Goal: Check status: Check status

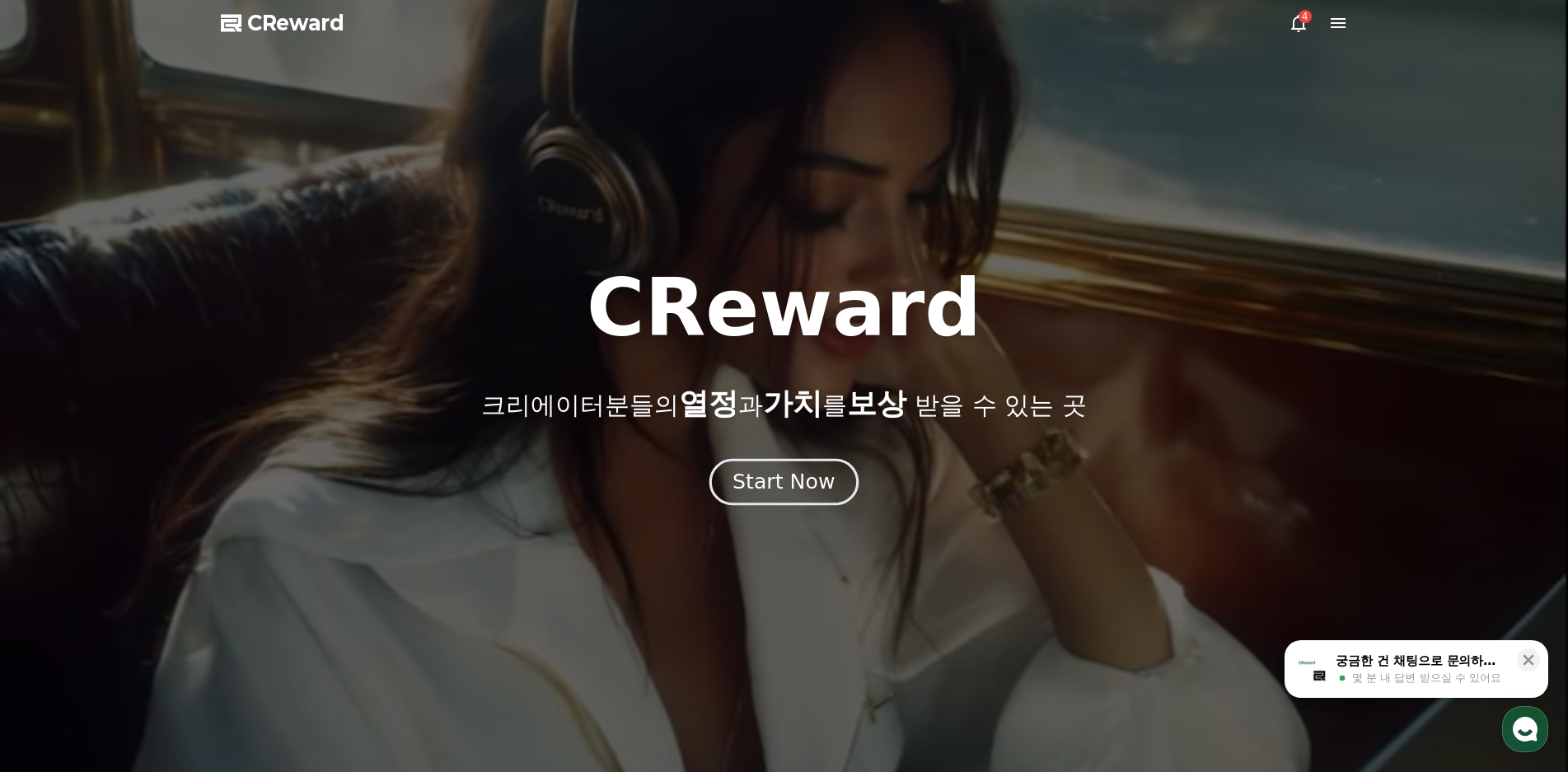
click at [776, 482] on div "Start Now" at bounding box center [784, 481] width 102 height 28
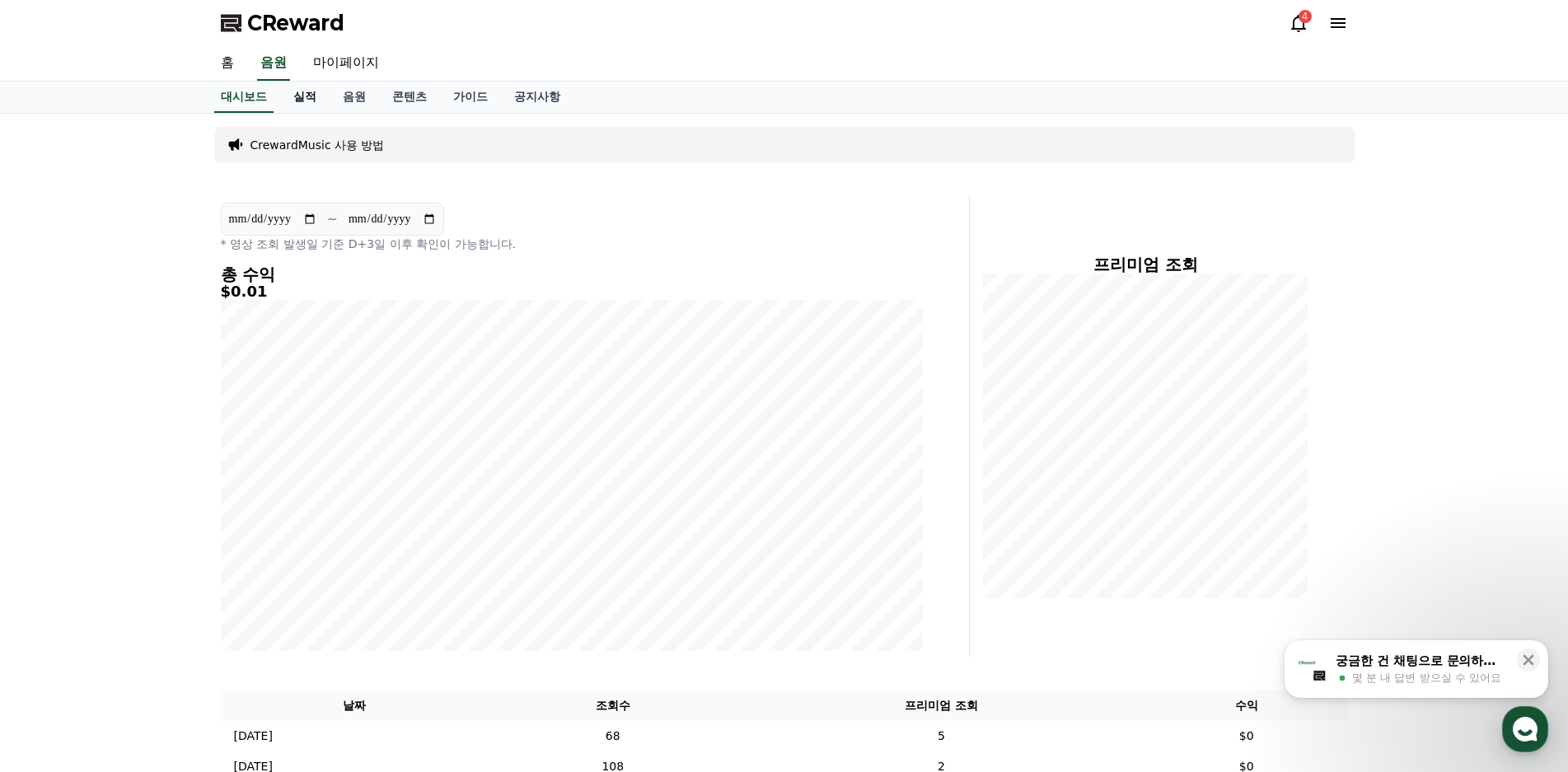
click at [299, 97] on link "실적" at bounding box center [305, 97] width 49 height 31
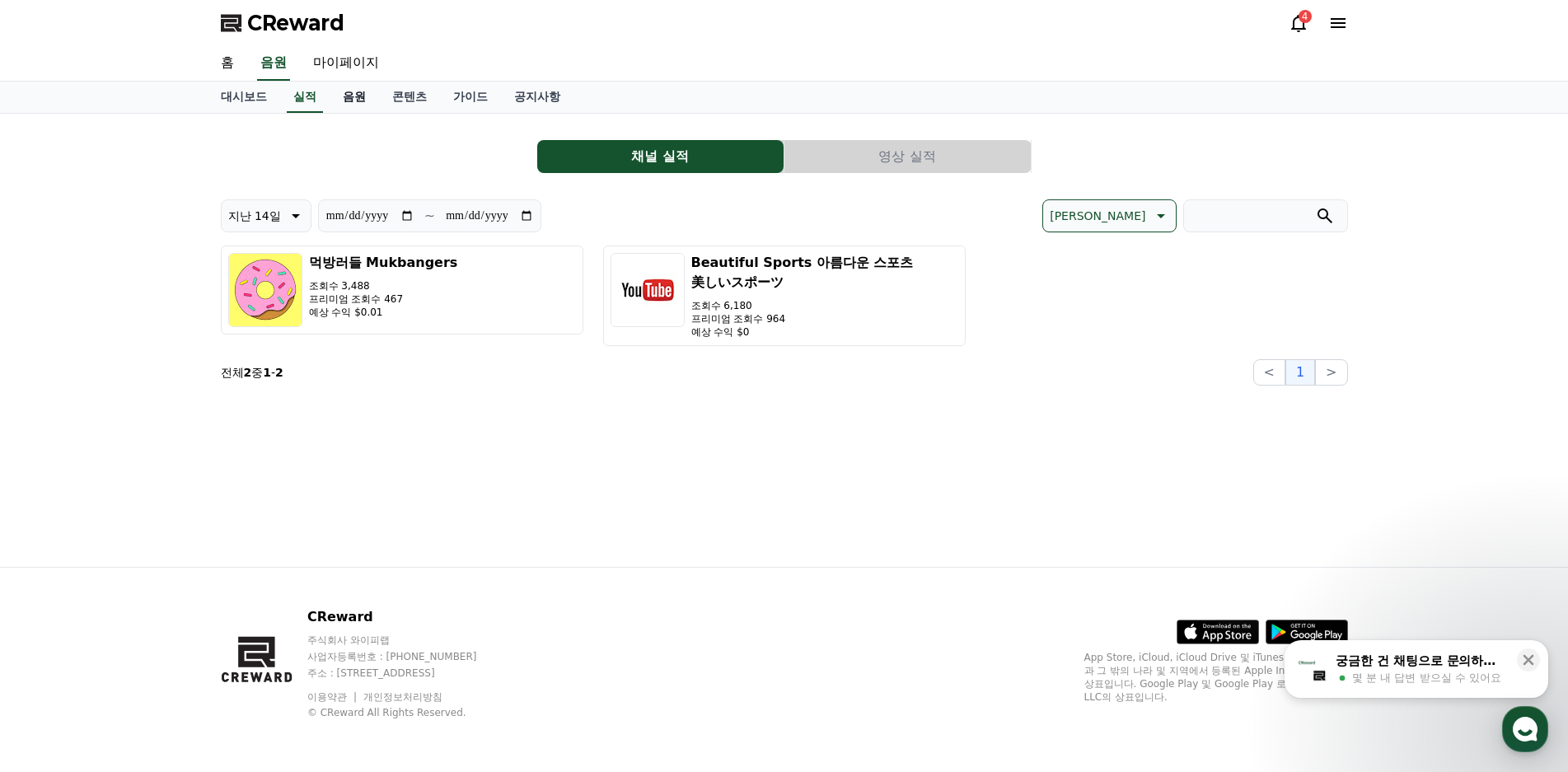
click at [352, 99] on link "음원" at bounding box center [354, 97] width 49 height 31
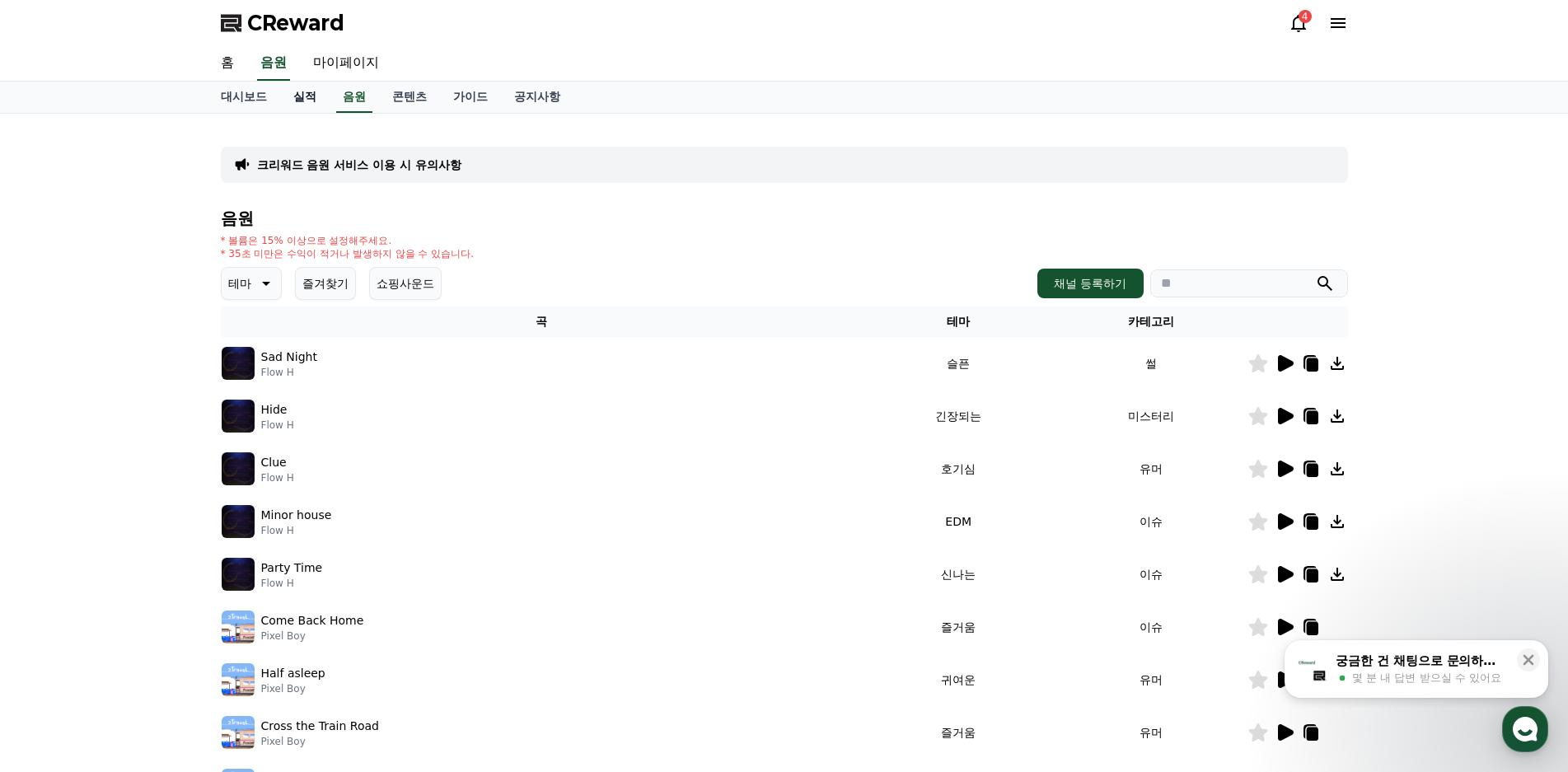
click at [301, 94] on link "실적" at bounding box center [305, 97] width 49 height 31
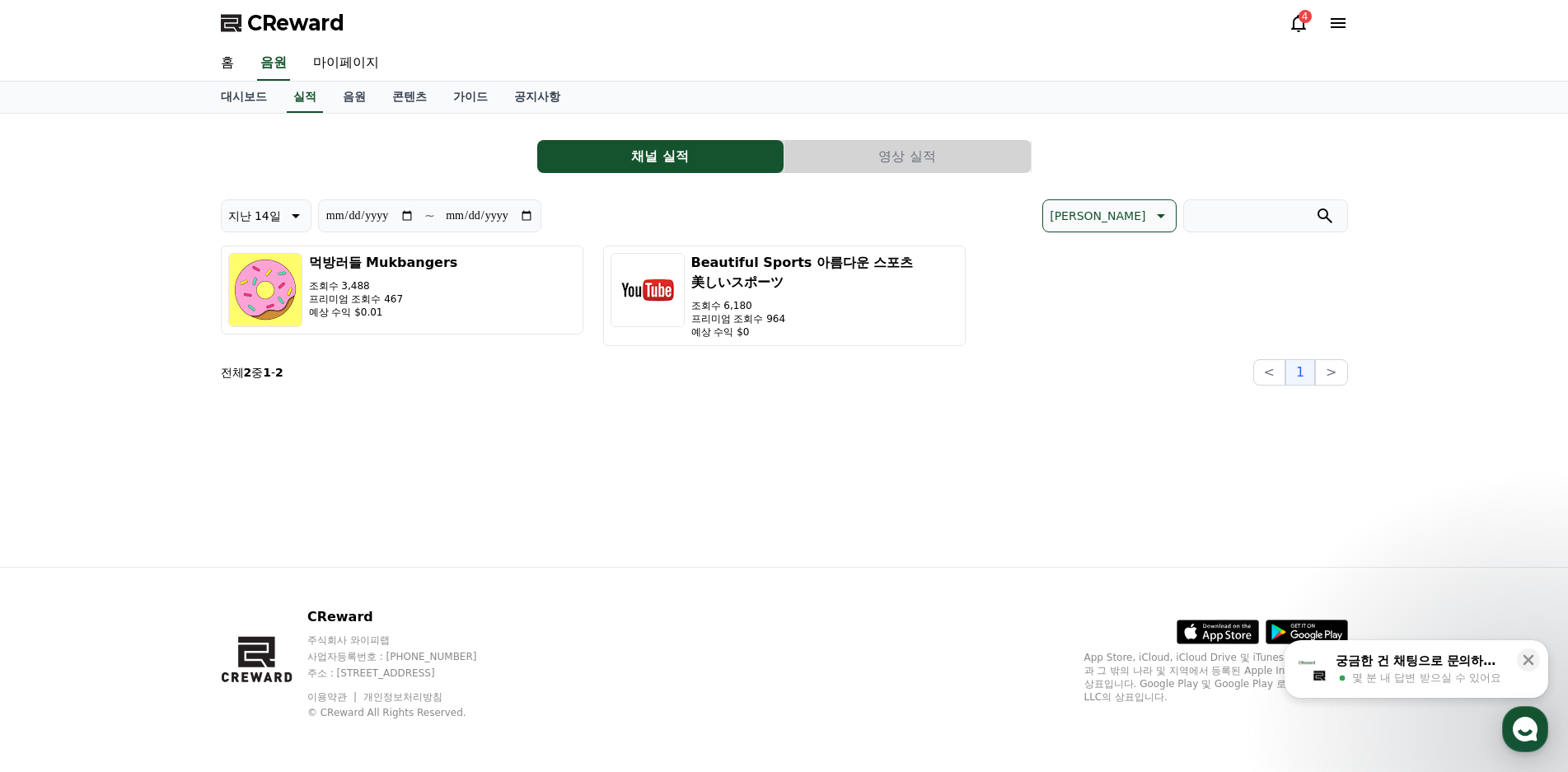
click at [874, 165] on button "영상 실적" at bounding box center [907, 157] width 247 height 33
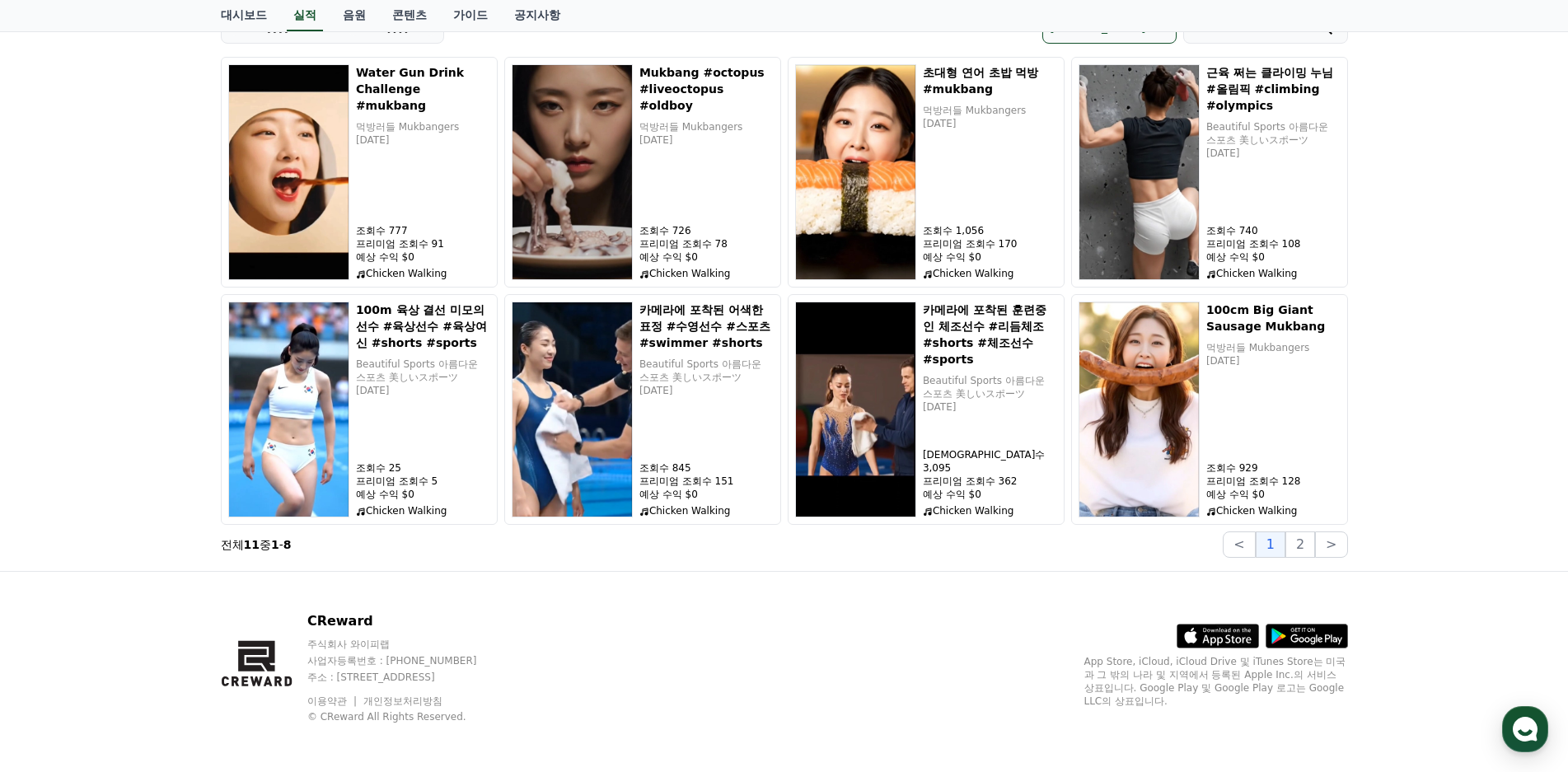
scroll to position [192, 0]
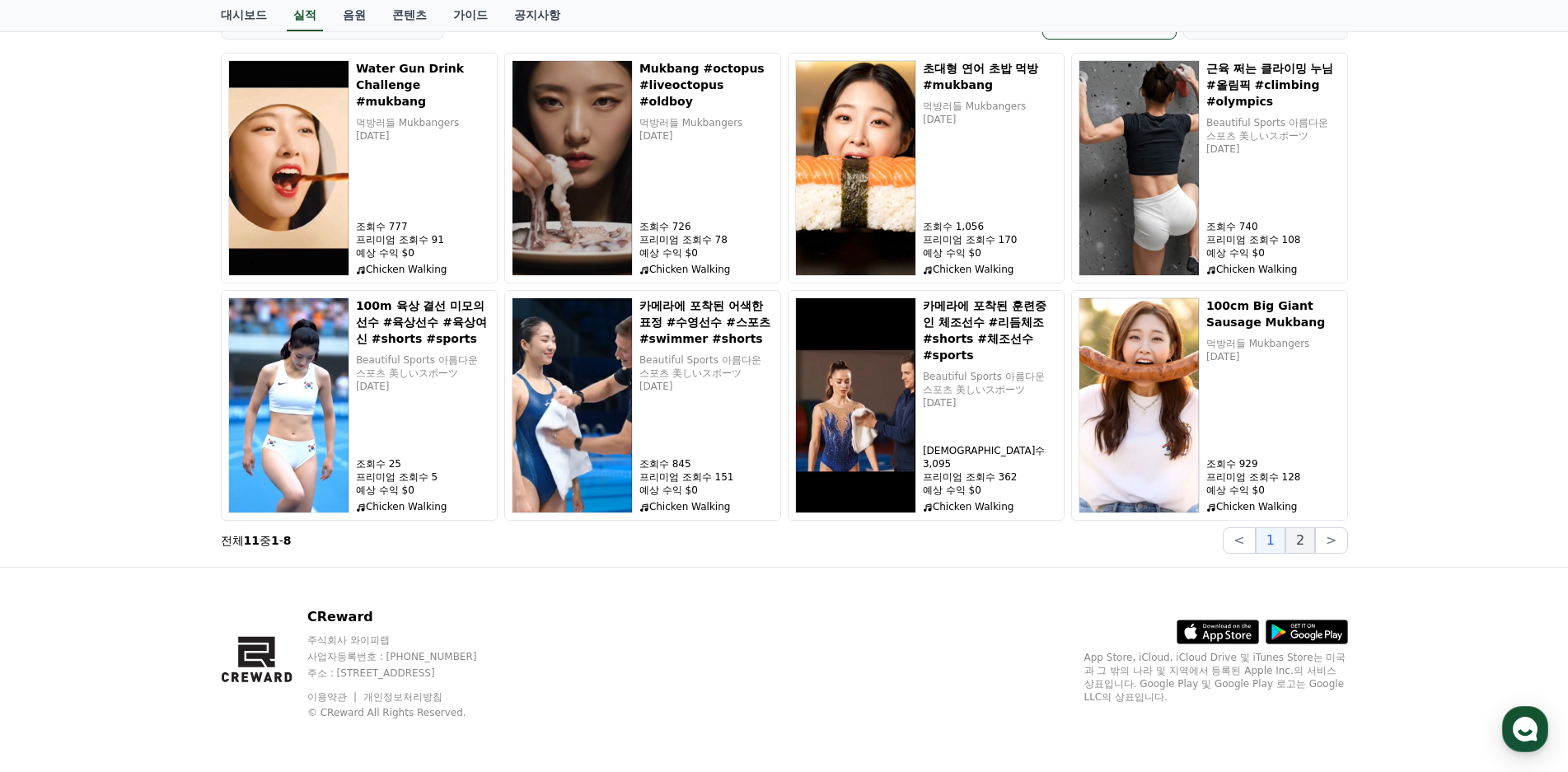
click at [1308, 545] on button "2" at bounding box center [1300, 540] width 30 height 26
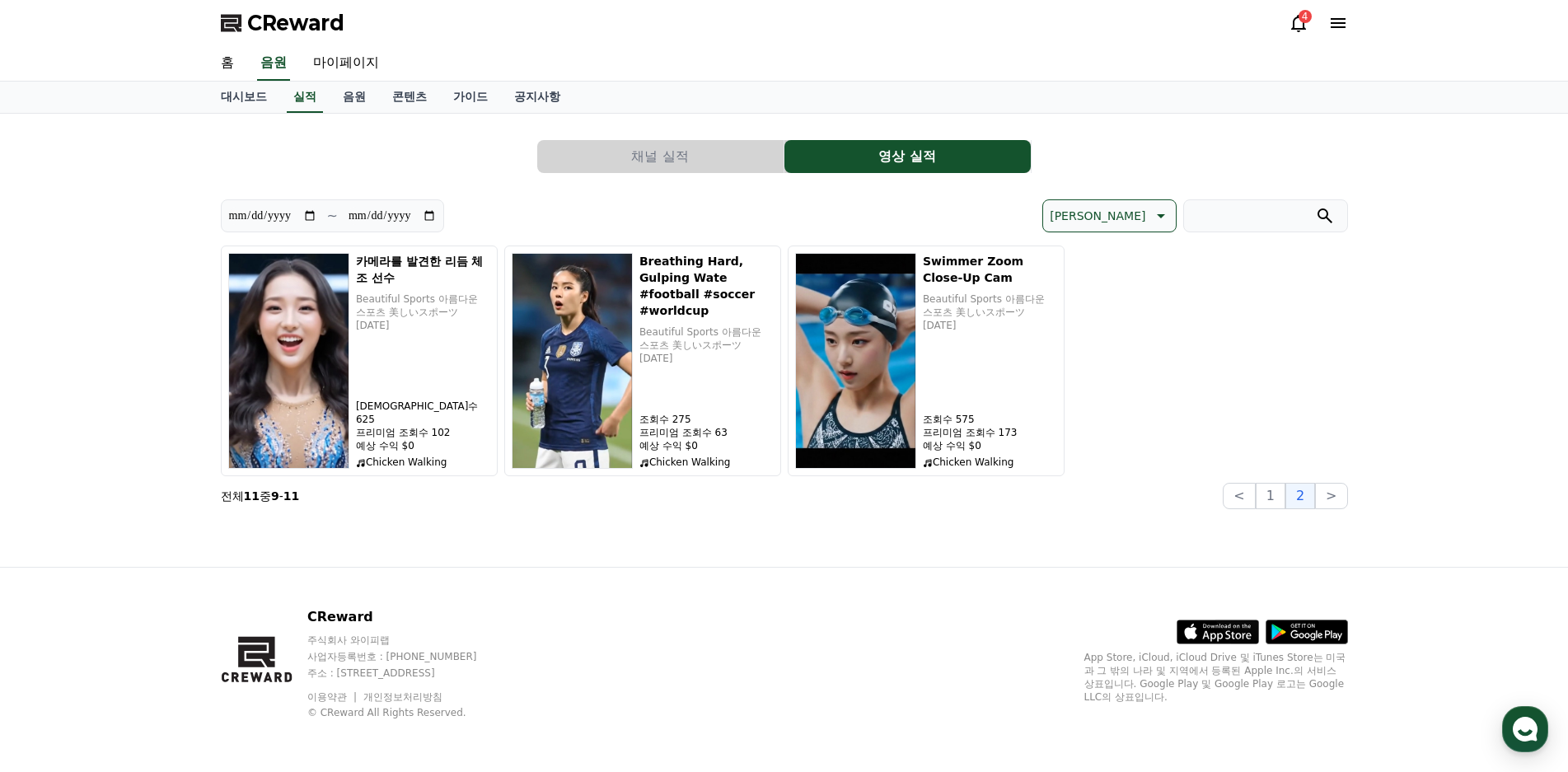
click at [674, 161] on button "채널 실적" at bounding box center [660, 157] width 247 height 33
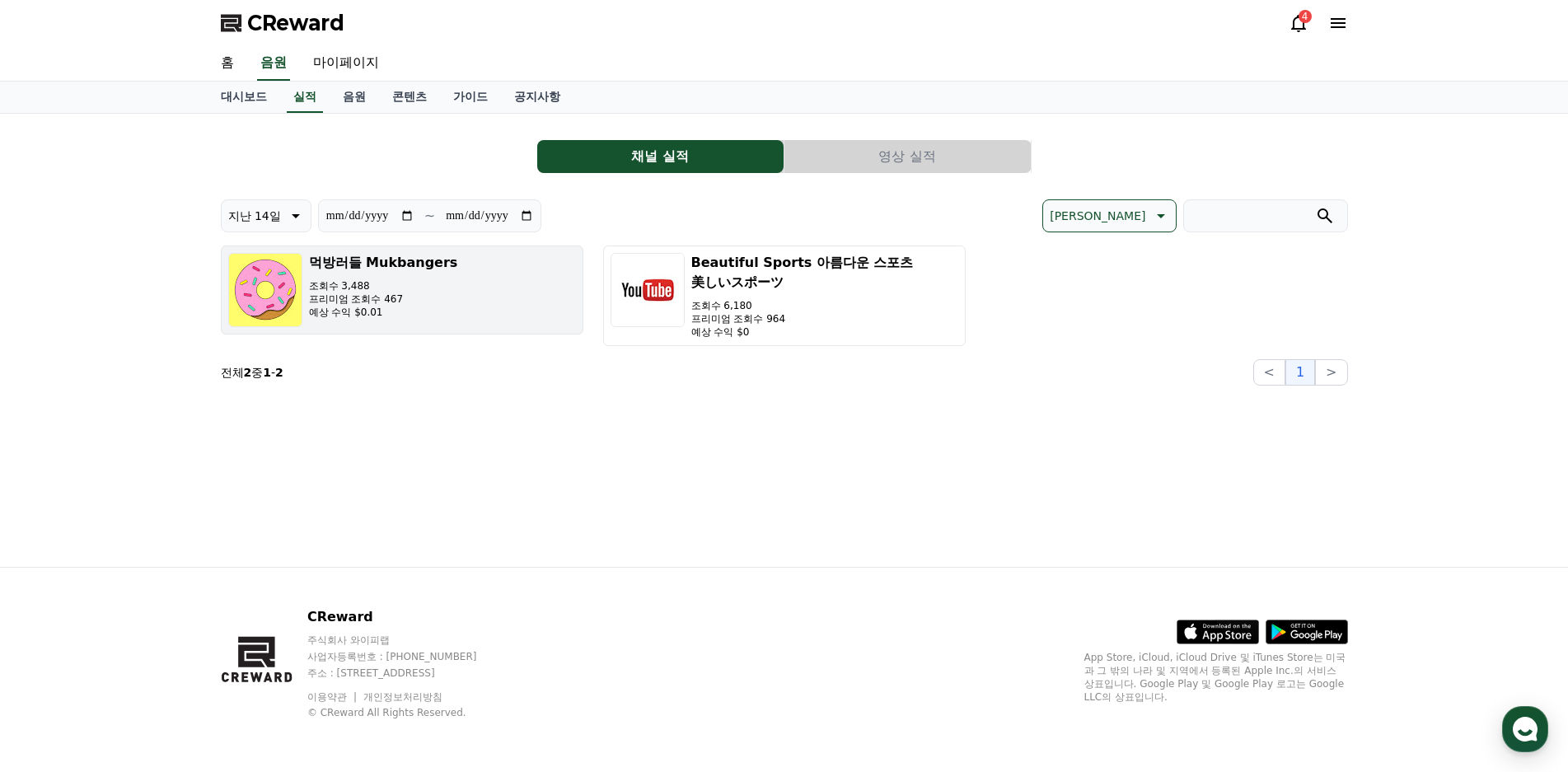
click at [437, 311] on p "예상 수익 $0.01" at bounding box center [384, 312] width 149 height 14
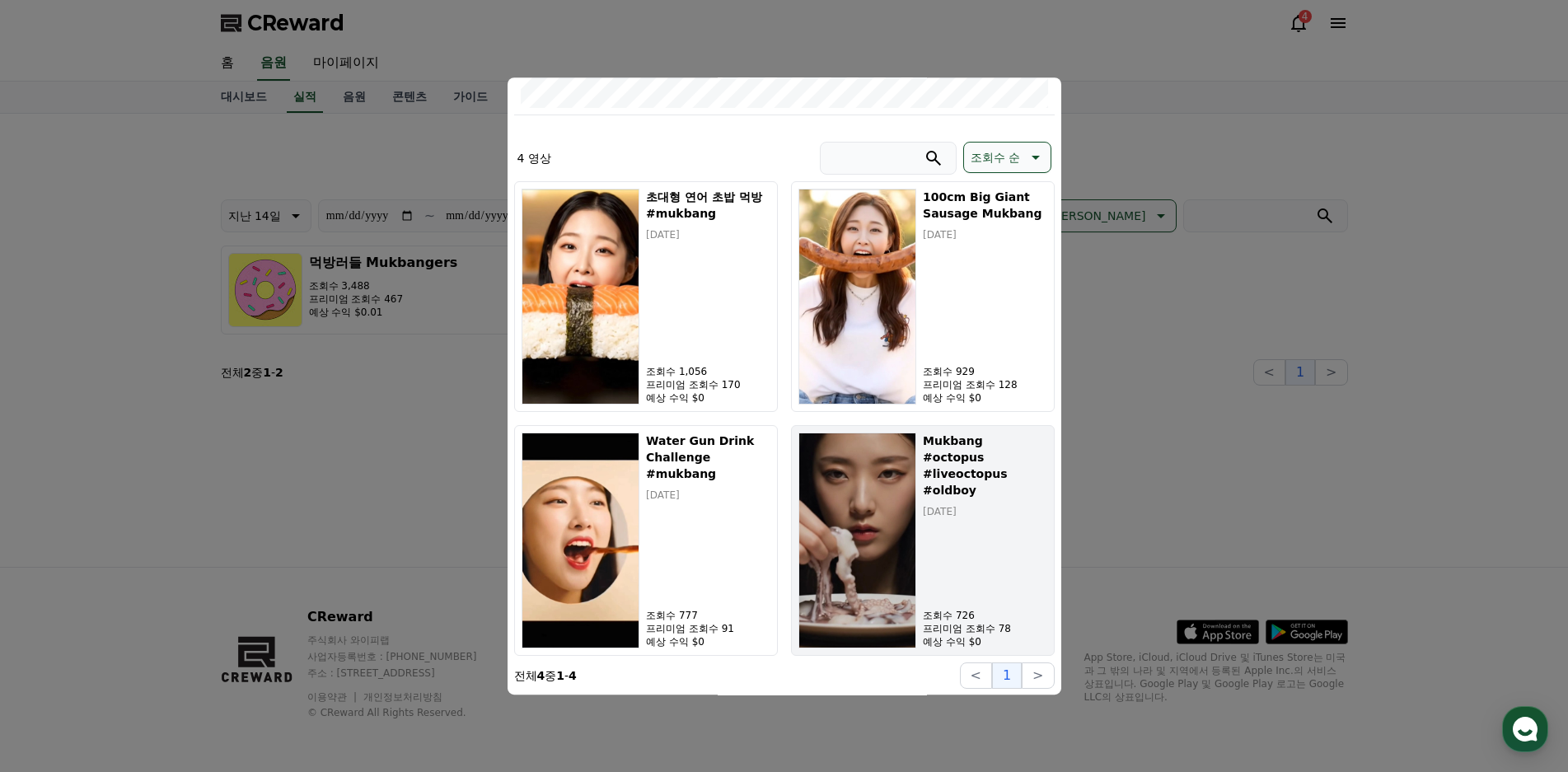
scroll to position [457, 0]
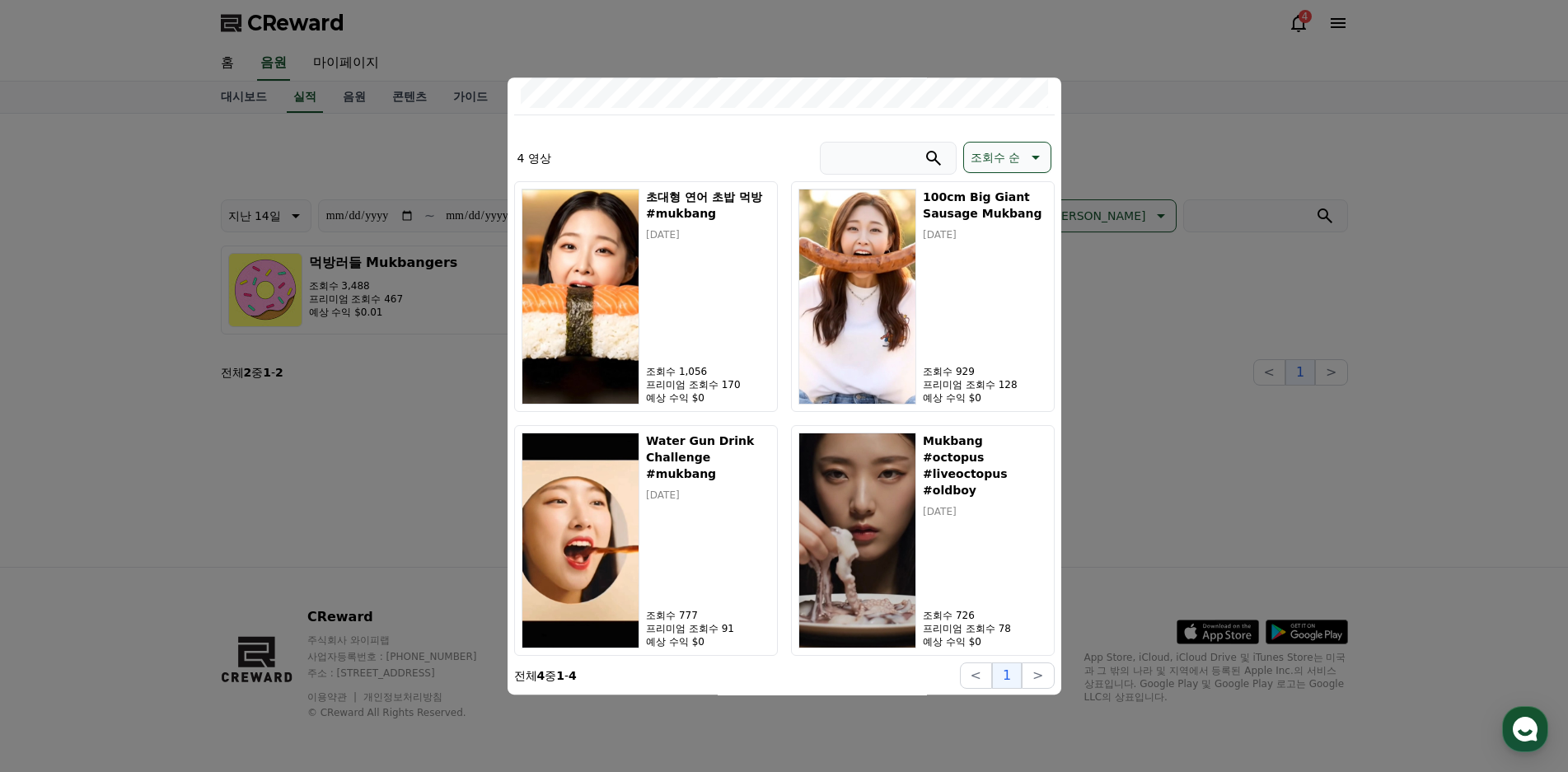
click at [1392, 334] on button "close modal" at bounding box center [784, 386] width 1568 height 772
